Goal: Communication & Community: Answer question/provide support

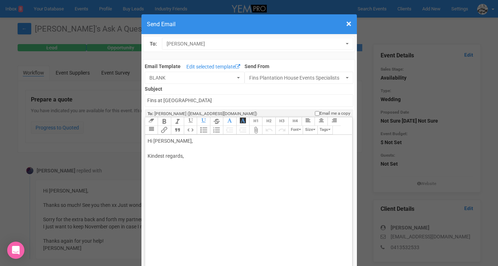
scroll to position [68, 0]
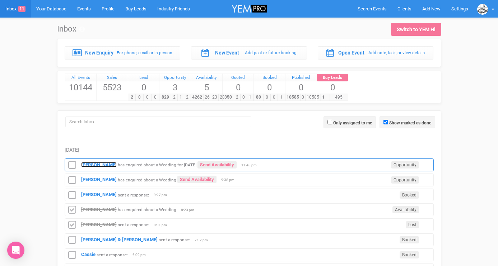
click at [84, 163] on strong "[PERSON_NAME]" at bounding box center [99, 164] width 36 height 5
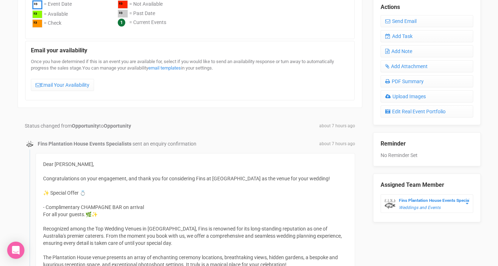
scroll to position [235, 0]
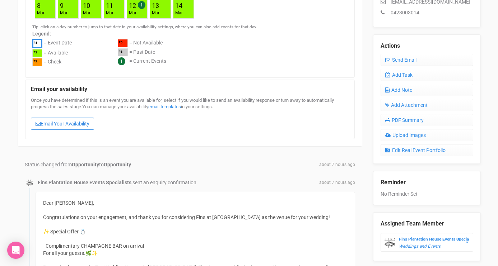
click at [74, 122] on link "Email Your Availability" at bounding box center [62, 124] width 63 height 12
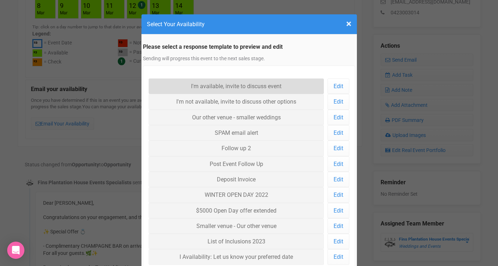
click at [188, 91] on link "I'm available, invite to discuss event" at bounding box center [237, 86] width 176 height 15
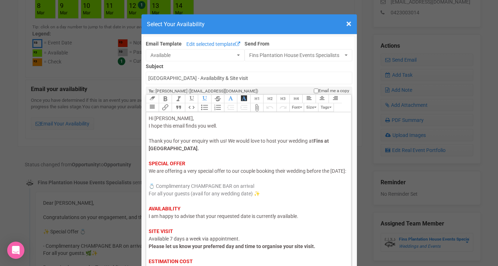
click at [251, 219] on span "I am happy to advise that your requested date is currently available." at bounding box center [224, 217] width 150 height 6
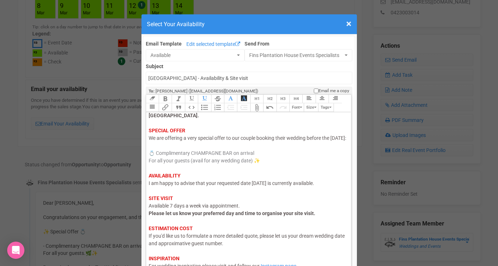
scroll to position [56, 0]
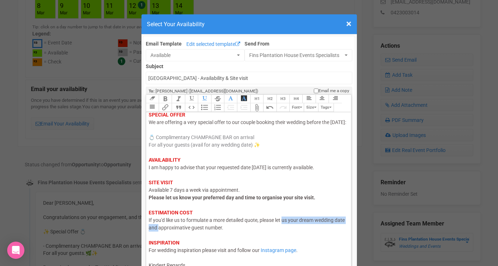
drag, startPoint x: 284, startPoint y: 221, endPoint x: 171, endPoint y: 227, distance: 113.3
click at [171, 227] on span "If you'd like us to formulate a more detailed quote, please let us your dream w…" at bounding box center [247, 224] width 196 height 13
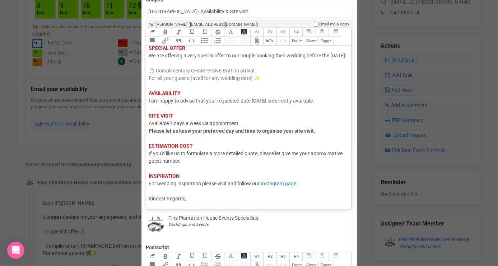
scroll to position [95, 0]
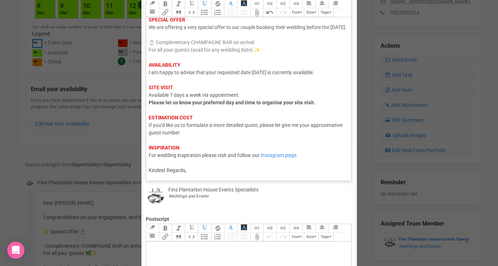
click at [189, 176] on trix-editor "Hi Chloe, I hope this email finds you well. Thank you for your enquiry with us!…" at bounding box center [248, 97] width 205 height 160
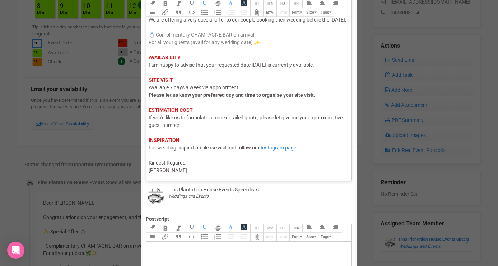
type trix-editor "<div><span style="color: rgb(95, 88, 88);">Hi Chloe,</span><br><span style="col…"
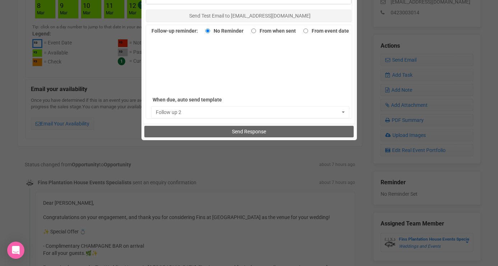
scroll to position [515, 0]
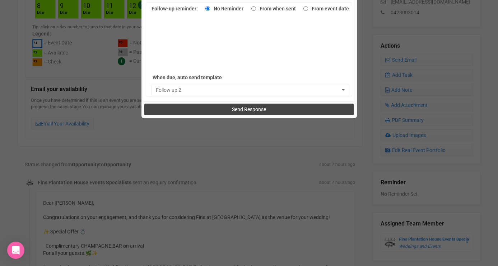
click at [216, 111] on button "Send Response" at bounding box center [248, 109] width 209 height 11
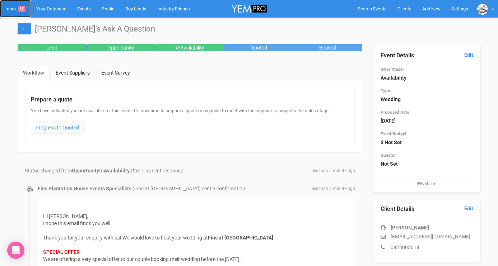
click at [11, 12] on link "Inbox 10" at bounding box center [15, 9] width 31 height 18
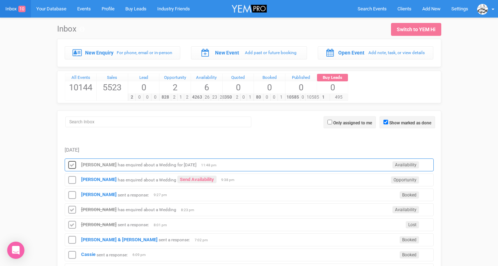
click at [71, 163] on icon at bounding box center [72, 165] width 11 height 9
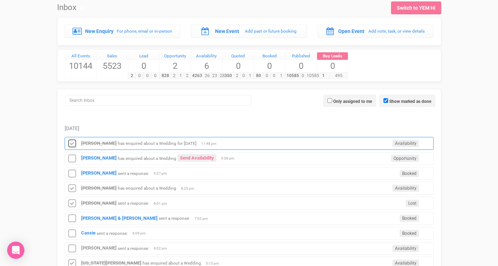
scroll to position [31, 0]
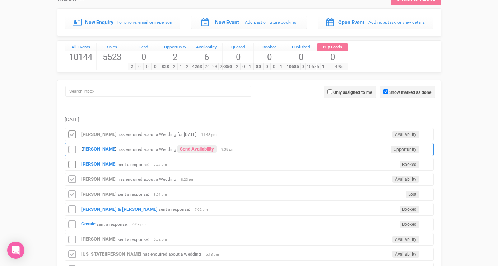
click at [86, 151] on strong "[PERSON_NAME]" at bounding box center [99, 148] width 36 height 5
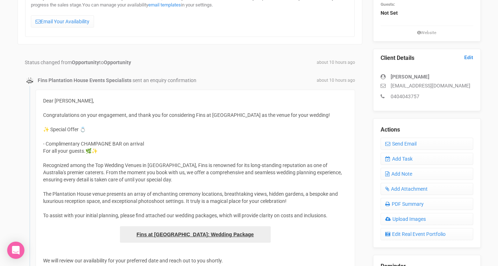
scroll to position [84, 0]
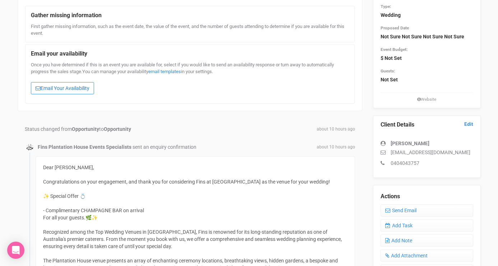
click at [84, 88] on link "Email Your Availability" at bounding box center [62, 88] width 63 height 12
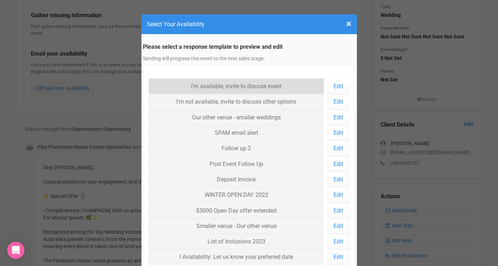
click at [184, 88] on link "I'm available, invite to discuss event" at bounding box center [237, 86] width 176 height 15
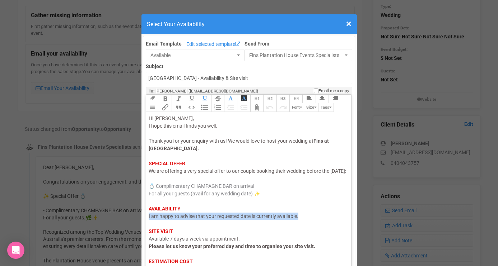
drag, startPoint x: 149, startPoint y: 225, endPoint x: 300, endPoint y: 226, distance: 151.1
click at [300, 227] on div "Hi Shaine, I hope this email finds you well. Thank you for your enquiry with us…" at bounding box center [248, 217] width 198 height 204
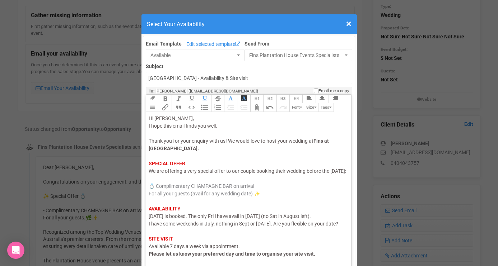
click at [321, 227] on span "Fri 14th August 2026 is booked. The only Fri i have avail in Fri 7th August (no…" at bounding box center [244, 220] width 190 height 13
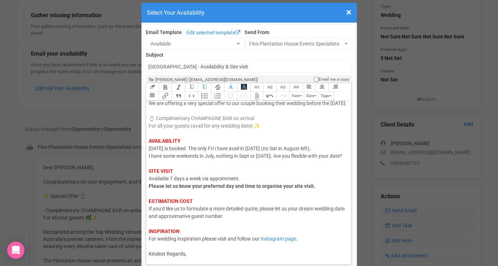
scroll to position [12, 0]
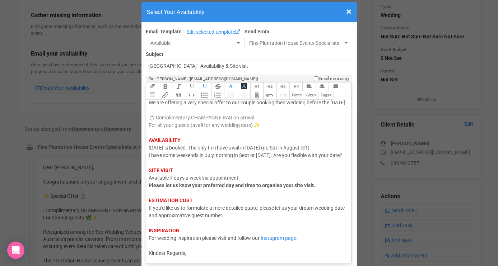
click at [234, 253] on div "Hi Shaine, I hope this email finds you well. Thank you for your enquiry with us…" at bounding box center [248, 151] width 198 height 211
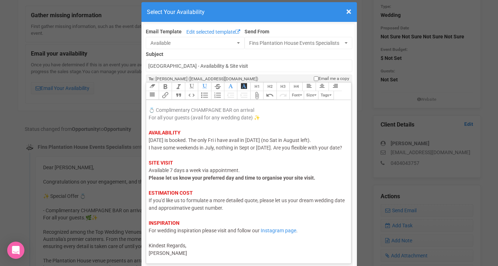
type trix-editor "<div><span style="color: rgb(95, 88, 88);">Hi Shaine,</span><br><span style="co…"
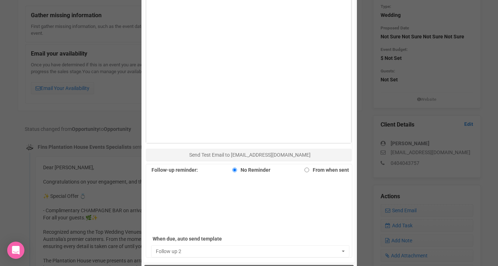
scroll to position [368, 0]
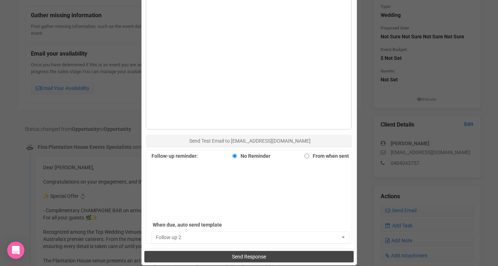
click at [227, 257] on button "Send Response" at bounding box center [248, 256] width 209 height 11
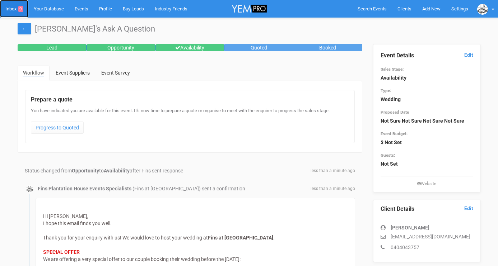
click at [14, 5] on link "Inbox 9" at bounding box center [14, 9] width 28 height 18
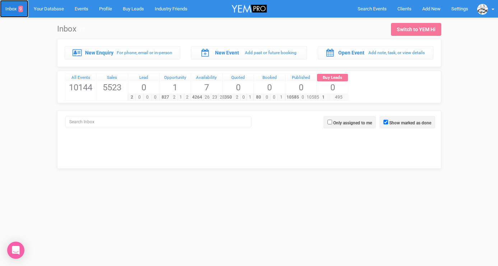
click at [14, 15] on link "Inbox 9" at bounding box center [14, 9] width 28 height 18
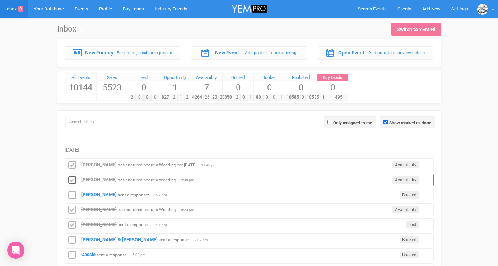
click at [74, 180] on icon at bounding box center [72, 180] width 11 height 9
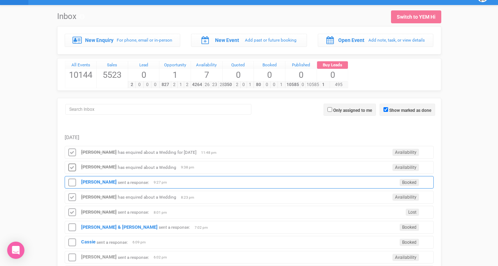
scroll to position [14, 0]
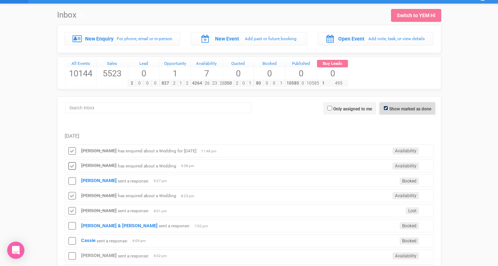
click at [383, 110] on input "Show marked as done" at bounding box center [385, 108] width 5 height 5
checkbox input "false"
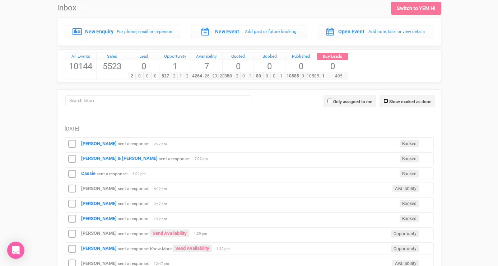
scroll to position [23, 0]
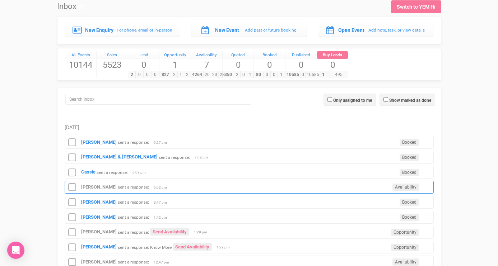
click at [118, 185] on small "sent a response:" at bounding box center [133, 187] width 31 height 5
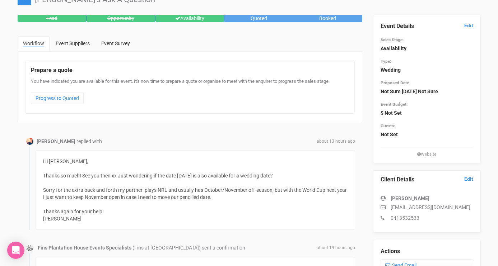
scroll to position [32, 0]
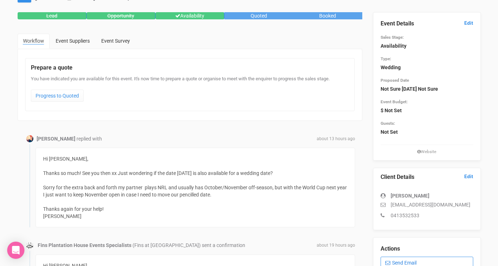
click at [395, 261] on link "Send Email" at bounding box center [427, 263] width 93 height 12
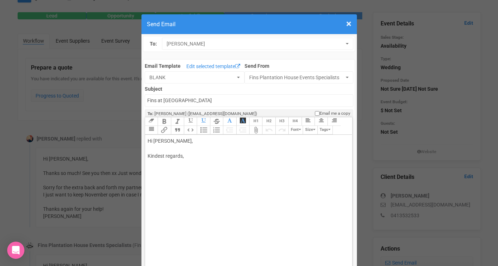
click at [179, 149] on div "Hi Danica, Kindest regards," at bounding box center [248, 156] width 200 height 38
click at [149, 198] on div "Hi Danica, Thanks for the update. Yes 20th Nov is also avail :) Looking forward…" at bounding box center [248, 171] width 200 height 68
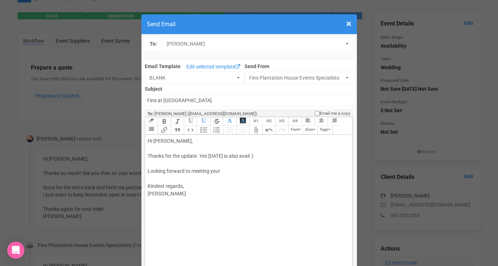
type trix-editor "<div>Hi Danica,<br><br>Thanks for the update. Yes 20th Nov is also avail :)<br>…"
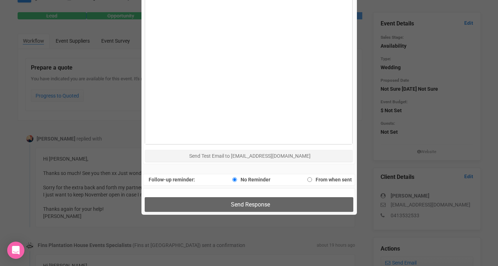
scroll to position [387, 0]
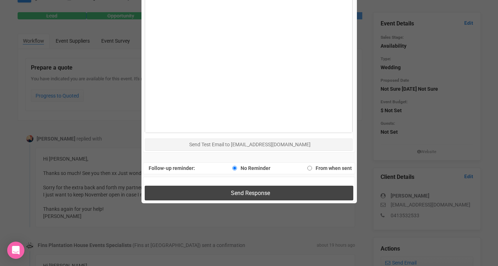
click at [181, 196] on button "Send Response" at bounding box center [249, 193] width 209 height 15
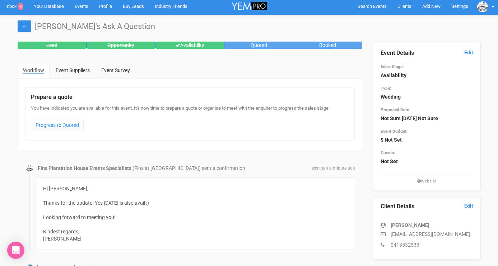
scroll to position [0, 0]
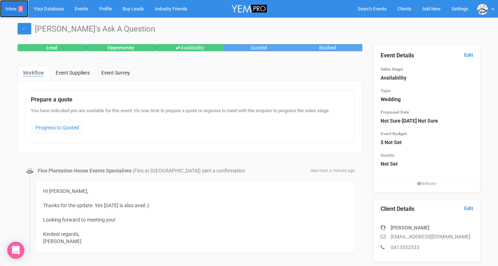
click at [10, 11] on link "Inbox 9" at bounding box center [14, 9] width 28 height 18
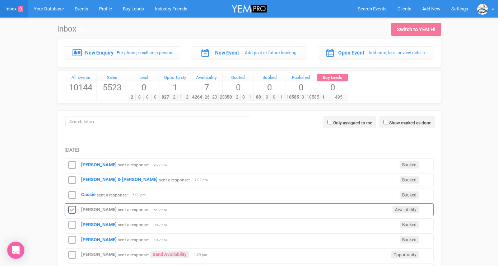
click at [71, 210] on icon at bounding box center [72, 210] width 11 height 9
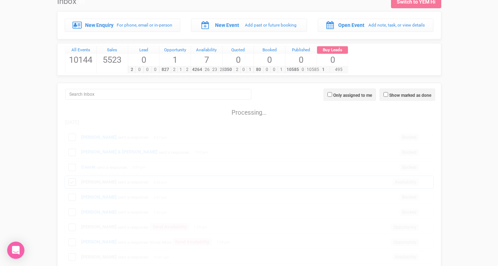
scroll to position [29, 0]
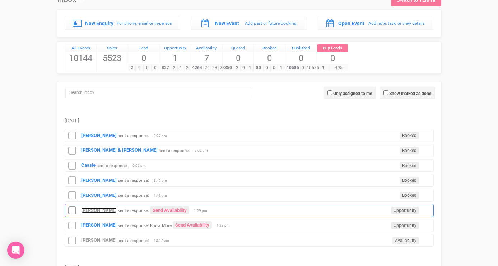
click at [94, 208] on strong "Gema Greasley" at bounding box center [99, 210] width 36 height 5
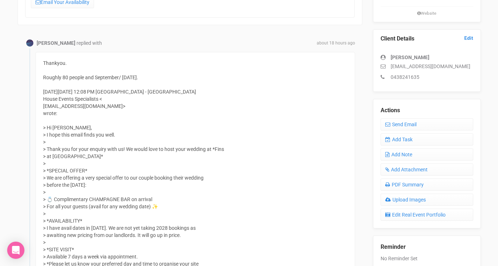
scroll to position [84, 0]
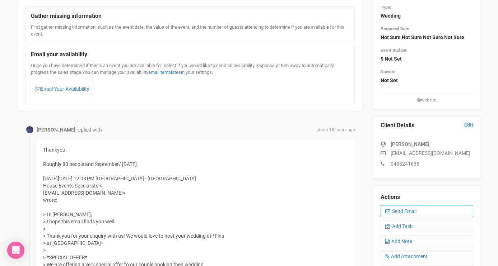
click at [392, 215] on link "Send Email" at bounding box center [427, 211] width 93 height 12
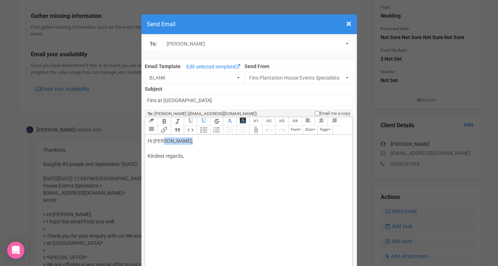
drag, startPoint x: 167, startPoint y: 138, endPoint x: 193, endPoint y: 137, distance: 26.2
click at [193, 138] on div "Hi Gema Greasley, Kindest regards," at bounding box center [248, 156] width 200 height 38
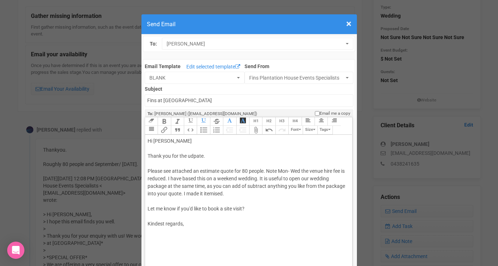
click at [175, 230] on div "Hi Gema Thank you for the udpate. Please see attached an estimate quote for 80 …" at bounding box center [248, 190] width 200 height 106
type trix-editor "<div>Hi Gema<br><br>Thank you for the udpate.&nbsp;<br><br>Please see attached …"
click at [247, 131] on trix-toolbar "Link Unlink Bold Italic Strikethrough H1 H2 H3 H4 Link Quote Code Bullets Numbe…" at bounding box center [248, 126] width 207 height 18
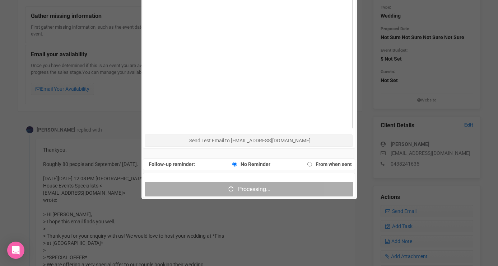
scroll to position [459, 0]
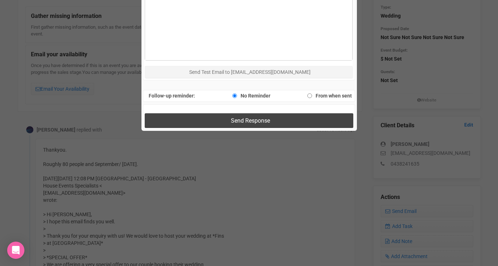
click at [165, 122] on button "Send Response" at bounding box center [249, 120] width 209 height 15
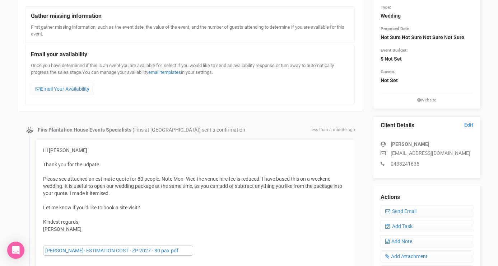
scroll to position [0, 0]
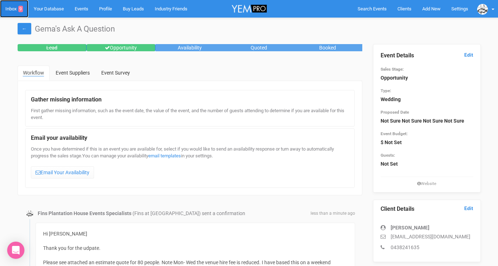
click at [9, 10] on link "Inbox 9" at bounding box center [14, 9] width 28 height 18
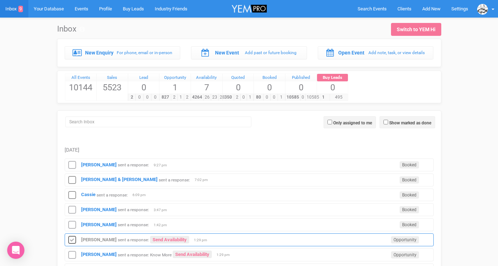
click at [75, 239] on icon at bounding box center [72, 240] width 11 height 9
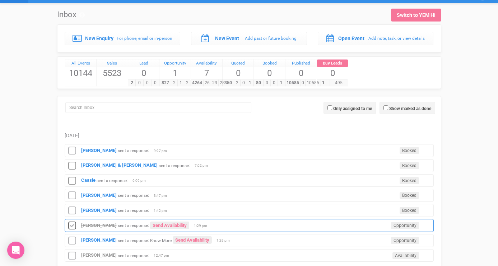
scroll to position [20, 0]
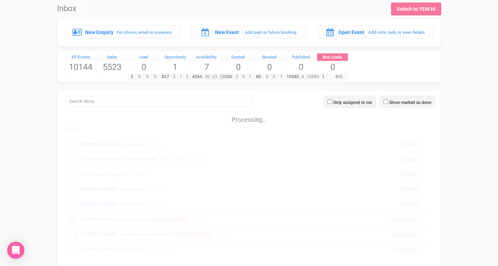
click at [73, 235] on div "Processing..." at bounding box center [249, 215] width 380 height 213
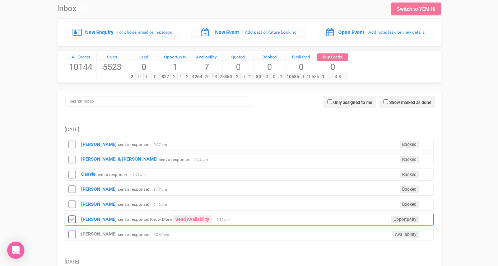
click at [70, 220] on icon at bounding box center [72, 219] width 11 height 9
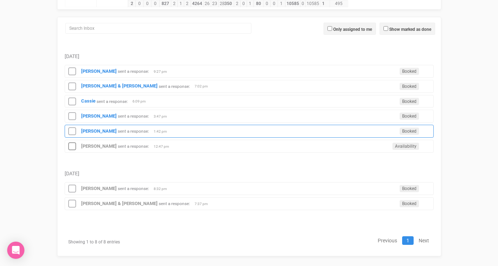
scroll to position [102, 0]
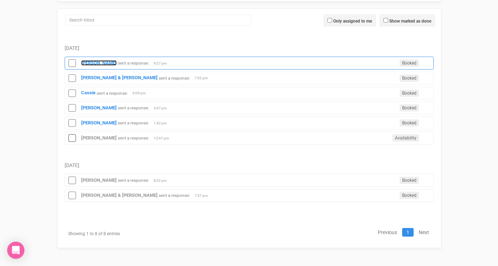
click at [95, 61] on strong "Chloe Gilbert" at bounding box center [99, 62] width 36 height 5
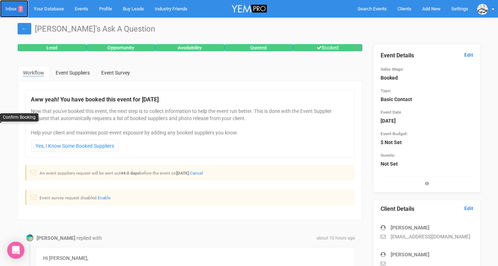
click at [9, 9] on link "Inbox 7" at bounding box center [14, 9] width 28 height 18
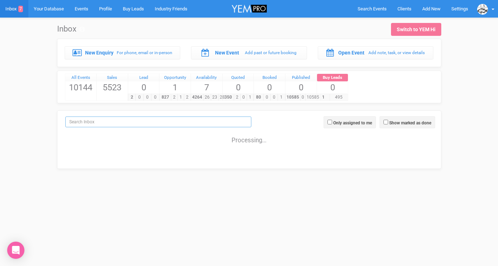
click at [112, 121] on input "search" at bounding box center [158, 122] width 186 height 11
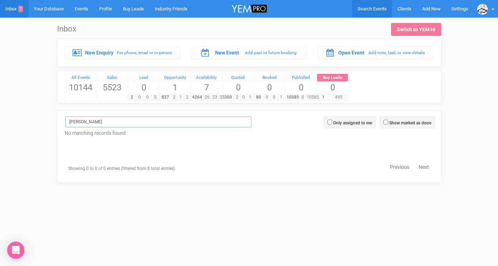
type input "[PERSON_NAME]"
click at [365, 10] on span "Search Events" at bounding box center [372, 8] width 29 height 5
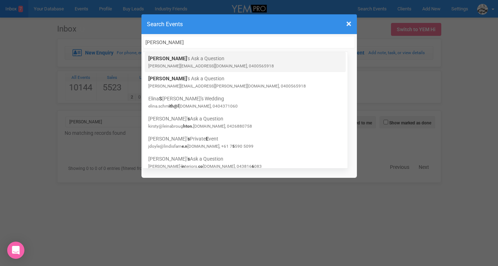
type input "[PERSON_NAME]"
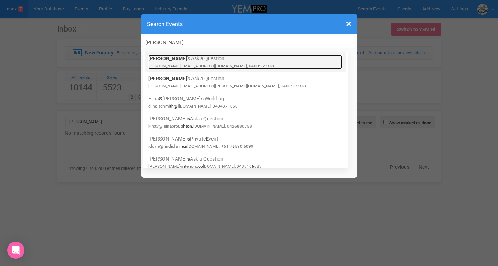
click at [198, 61] on link "Selina 's Ask a Question selina.mcintyre01@gmail.com, 0400565918" at bounding box center [245, 62] width 194 height 14
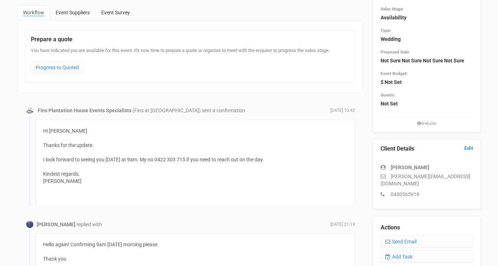
scroll to position [61, 0]
click at [394, 236] on link "Send Email" at bounding box center [427, 242] width 93 height 12
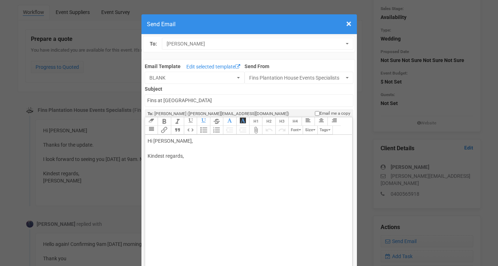
drag, startPoint x: 168, startPoint y: 142, endPoint x: 196, endPoint y: 139, distance: 28.5
click at [196, 139] on div "Hi [PERSON_NAME], Kindest regards," at bounding box center [248, 156] width 200 height 38
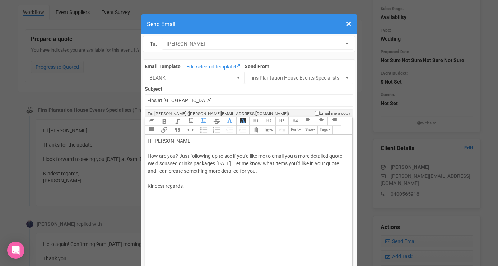
click at [195, 203] on div "Hi [PERSON_NAME] How are you? Just following up to see if you'd like me to emai…" at bounding box center [248, 171] width 200 height 68
type trix-editor "<div>Hi Selina&nbsp;<br><br>How are you? Just following up to see if you'd like…"
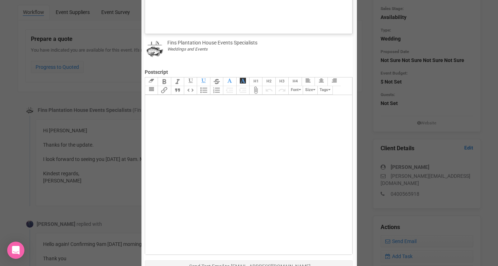
scroll to position [324, 0]
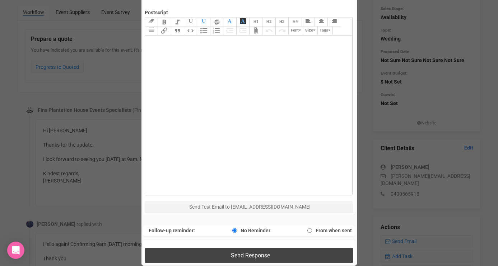
click at [214, 252] on button "Send Response" at bounding box center [249, 255] width 209 height 15
